Goal: Information Seeking & Learning: Learn about a topic

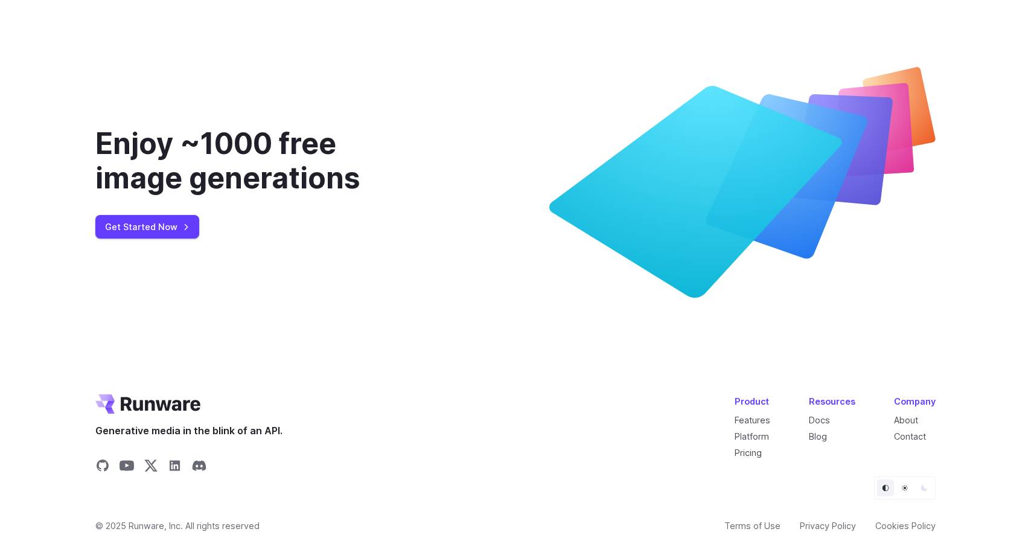
scroll to position [4493, 0]
drag, startPoint x: 717, startPoint y: 525, endPoint x: 778, endPoint y: 526, distance: 61.6
click at [778, 526] on div "© 2025 Runware, Inc. All rights reserved Terms of Use Privacy Policy Cookies Po…" at bounding box center [515, 526] width 840 height 14
copy link "Terms of Use"
drag, startPoint x: 861, startPoint y: 524, endPoint x: 800, endPoint y: 529, distance: 61.2
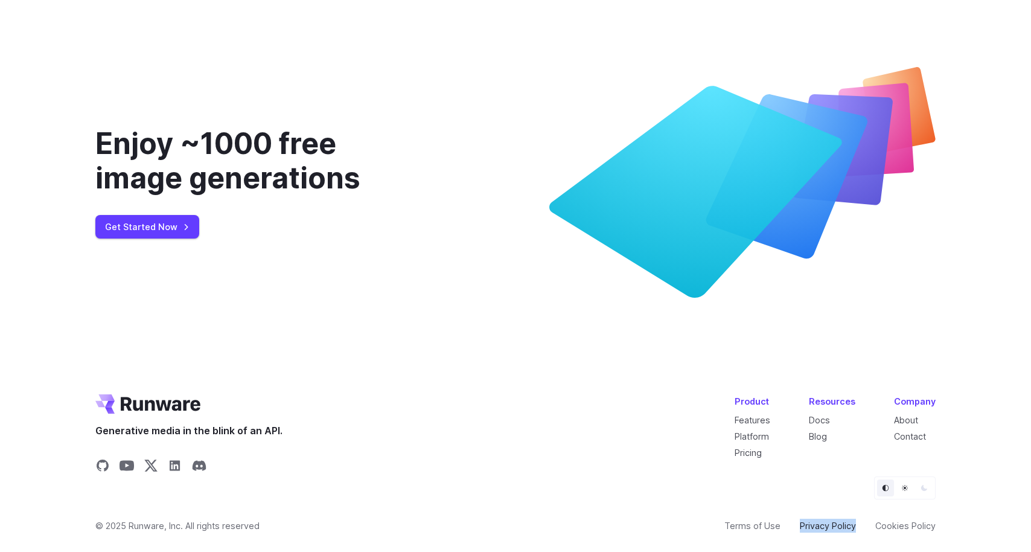
click at [800, 529] on div "Terms of Use Privacy Policy Cookies Policy" at bounding box center [829, 526] width 211 height 14
copy link "Privacy Policy"
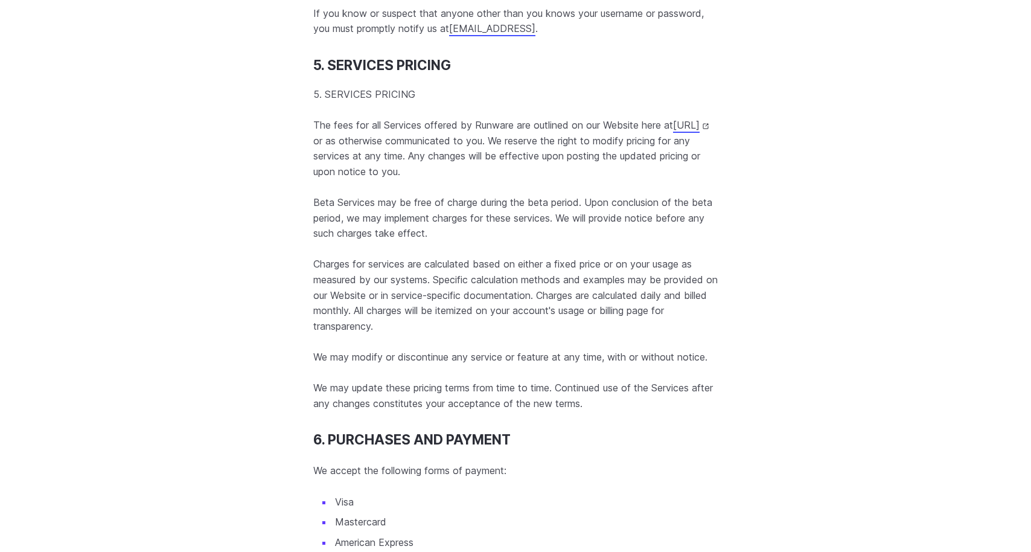
scroll to position [4945, 0]
